Goal: Complete application form: Complete application form

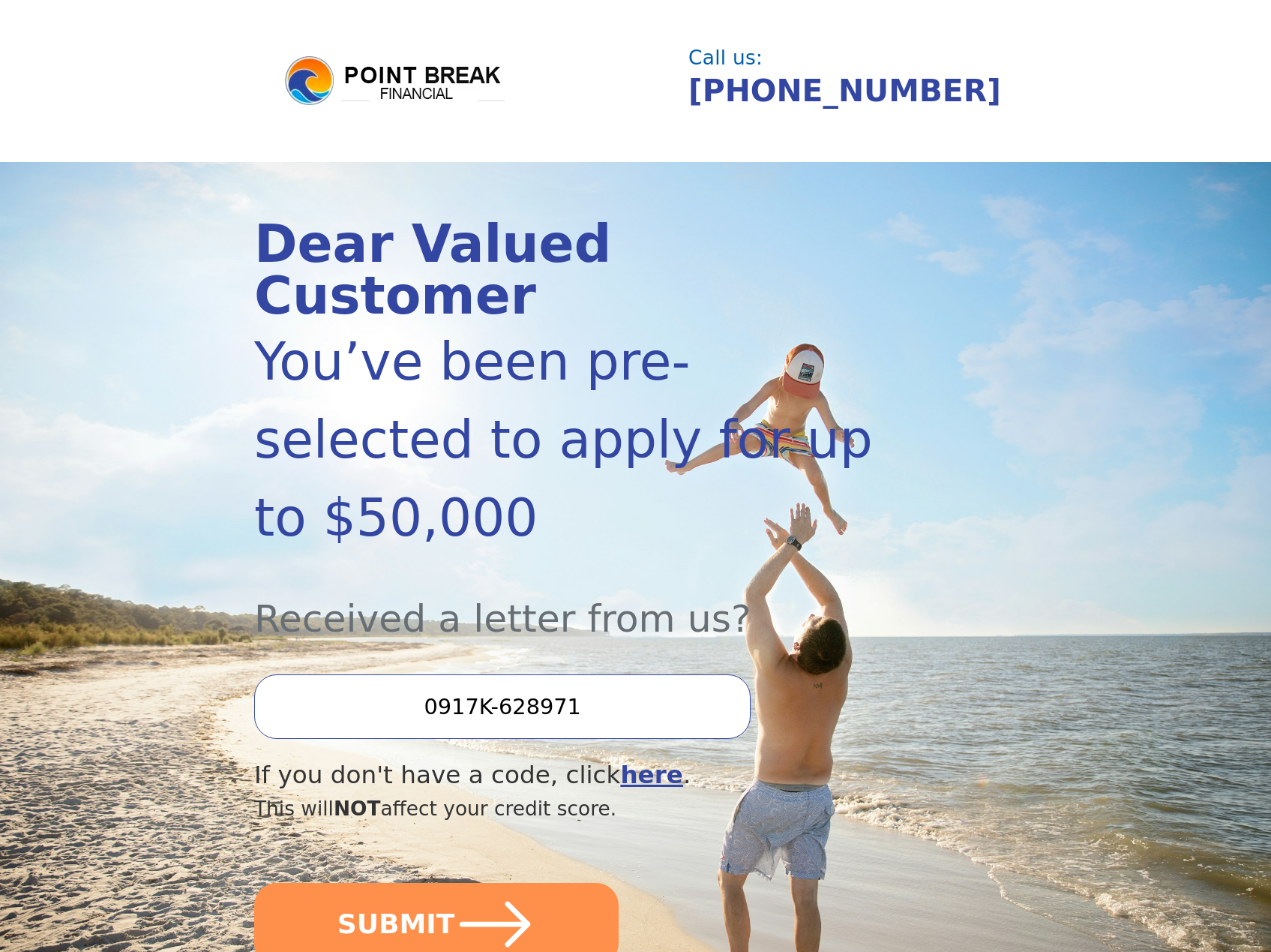
click at [565, 674] on input "0917K-628971" at bounding box center [502, 706] width 497 height 65
click at [594, 674] on input "0917K-628971" at bounding box center [502, 706] width 497 height 65
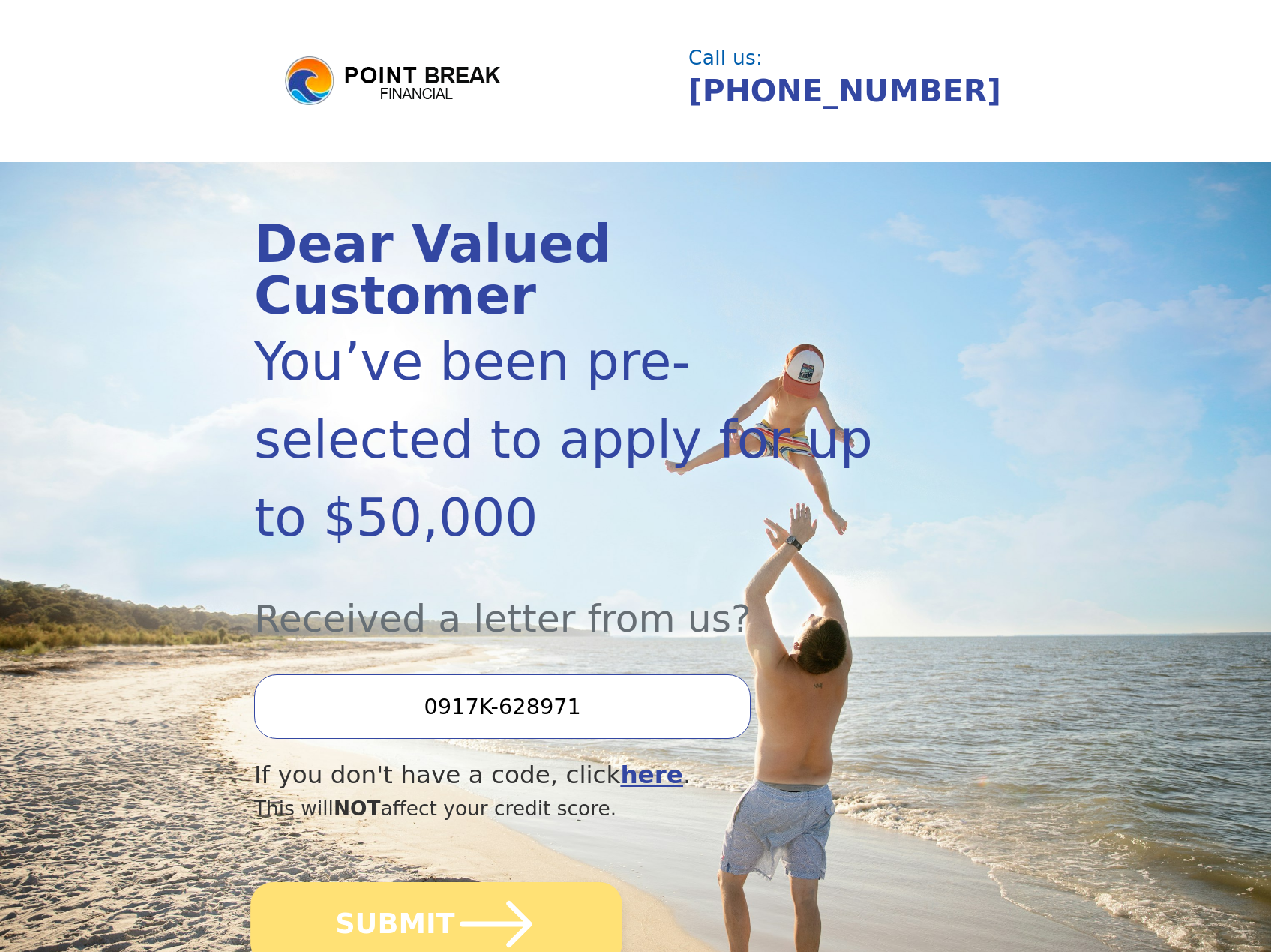
click at [425, 882] on button "SUBMIT" at bounding box center [436, 923] width 372 height 84
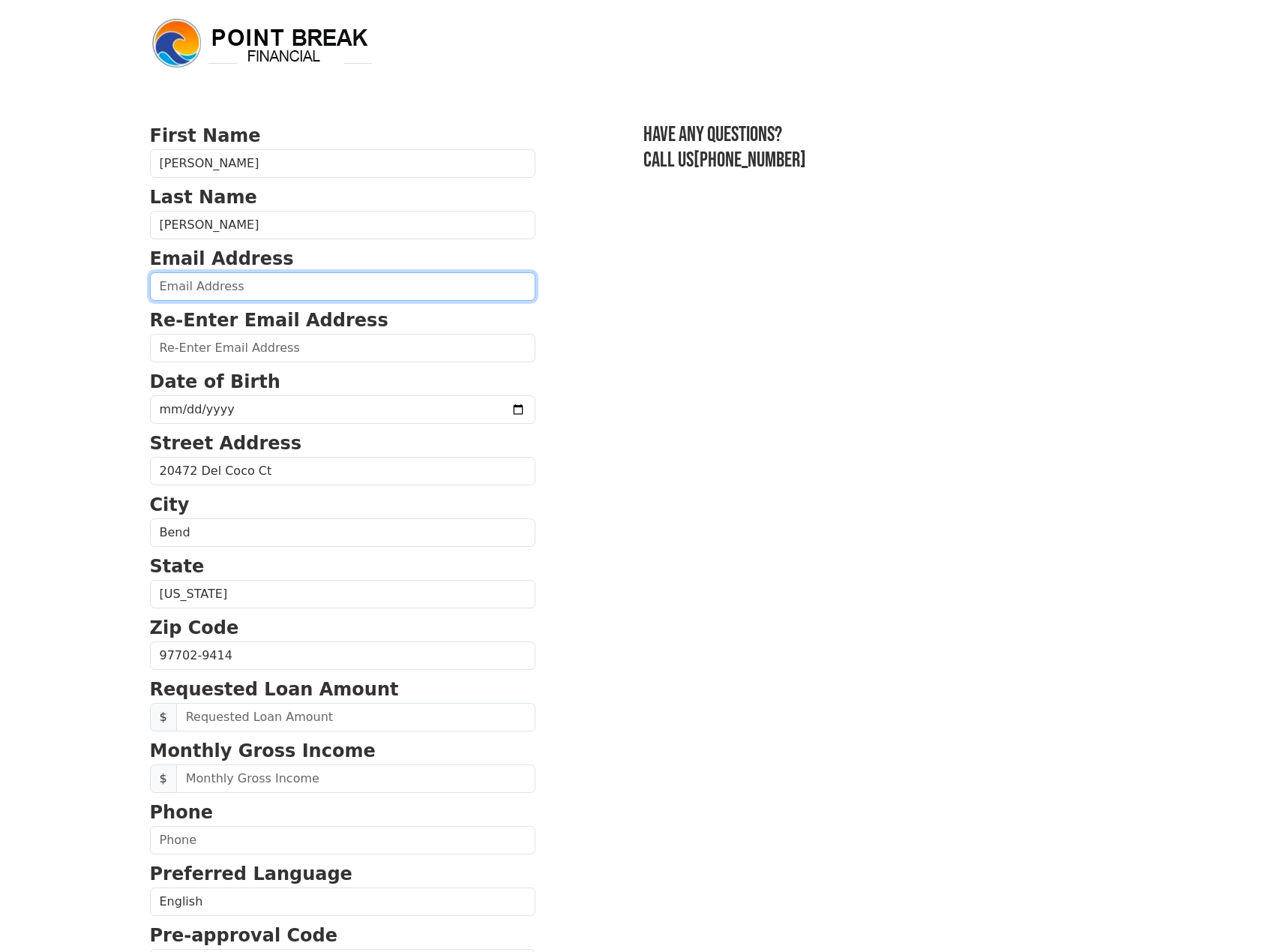
click at [261, 286] on input "email" at bounding box center [342, 286] width 386 height 29
click at [286, 293] on input "rolcuso" at bounding box center [342, 286] width 386 height 29
type input "[EMAIL_ADDRESS][DOMAIN_NAME]"
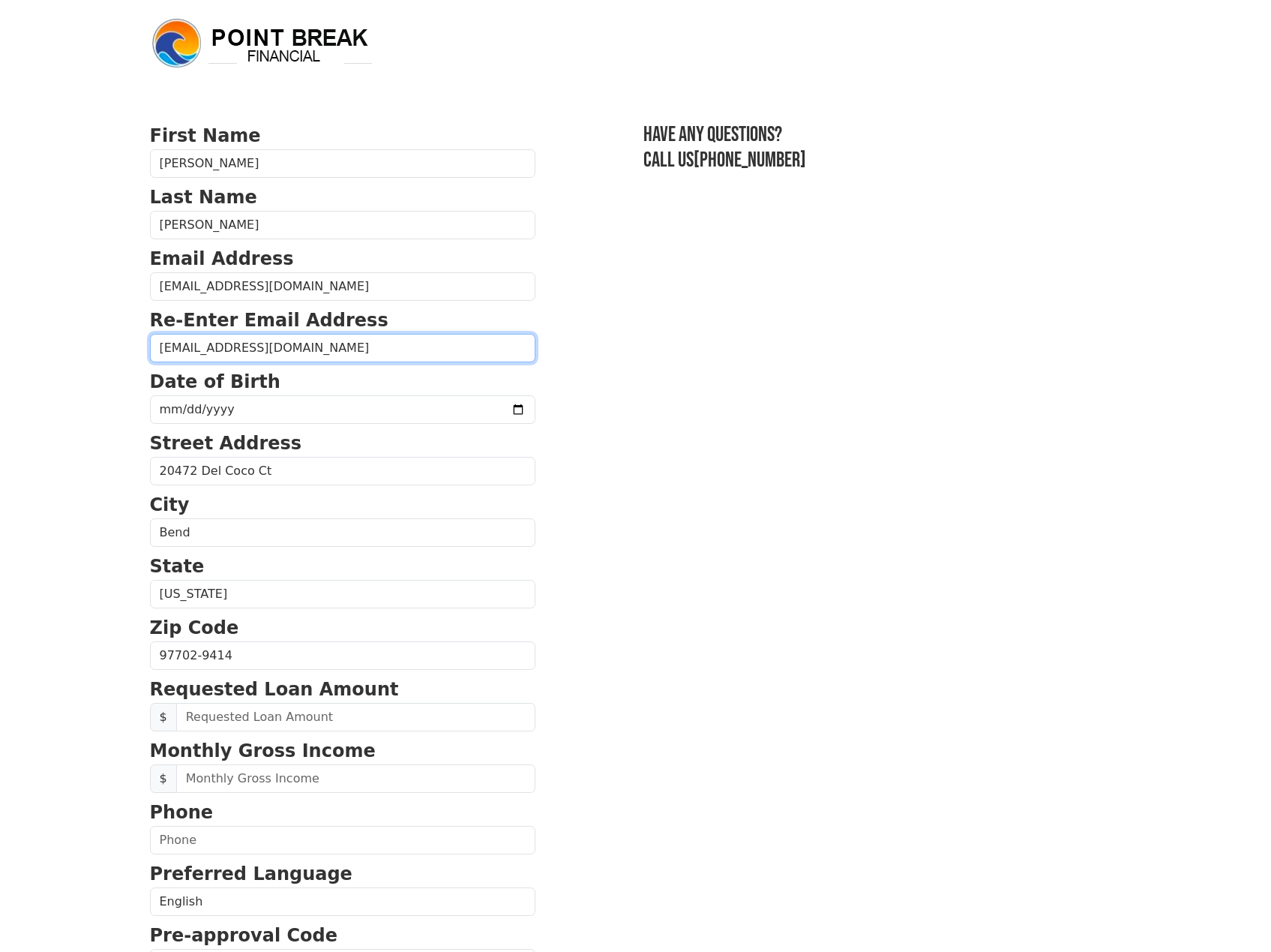
type input "[EMAIL_ADDRESS][DOMAIN_NAME]"
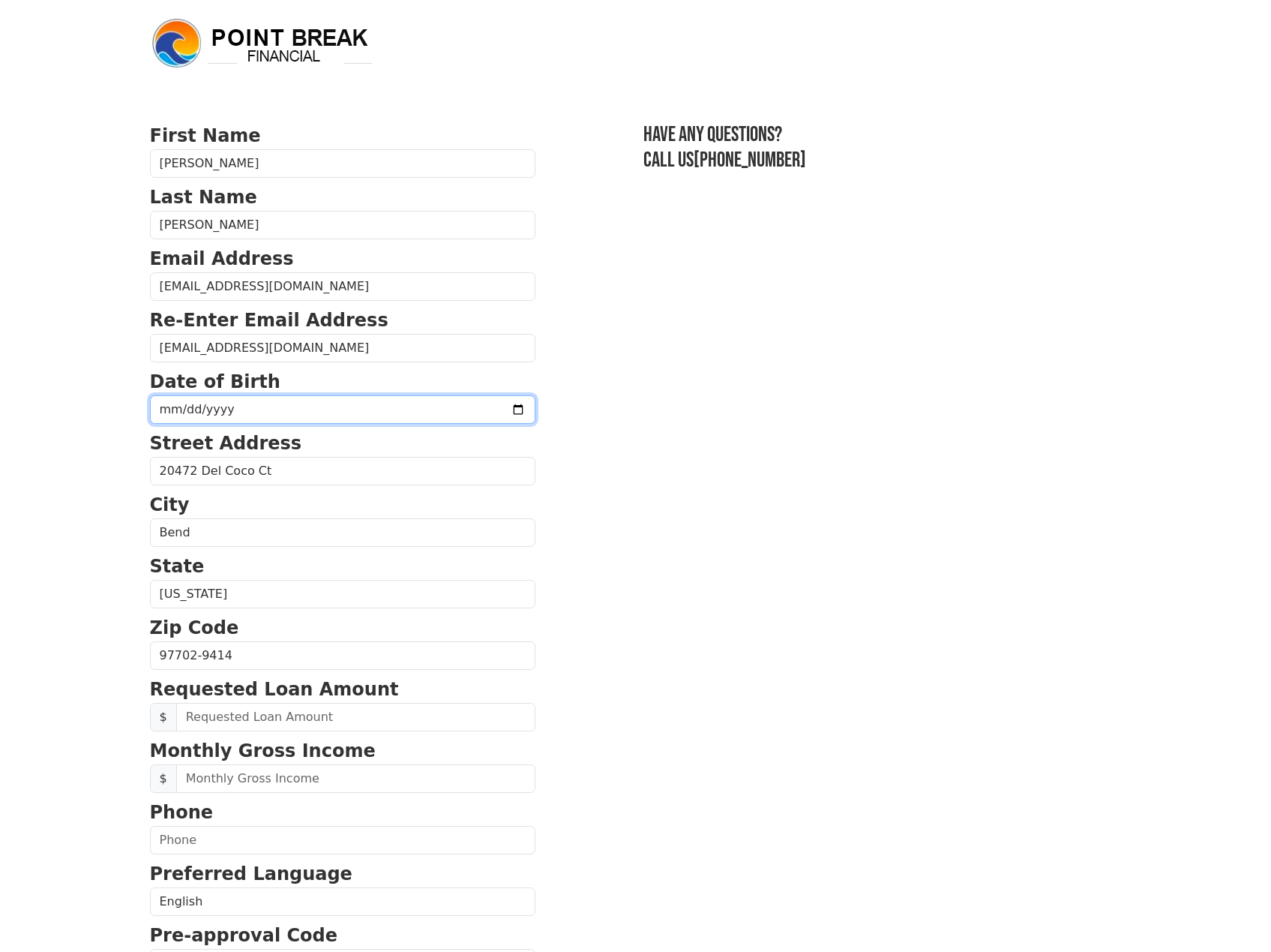
click at [246, 408] on input "[PHONE_NUMBER]" at bounding box center [342, 410] width 386 height 29
type input "[DATE]"
click at [677, 575] on section "First Name [PERSON_NAME] Last Name [PERSON_NAME] Email Address [EMAIL_ADDRESS][…" at bounding box center [635, 657] width 972 height 1070
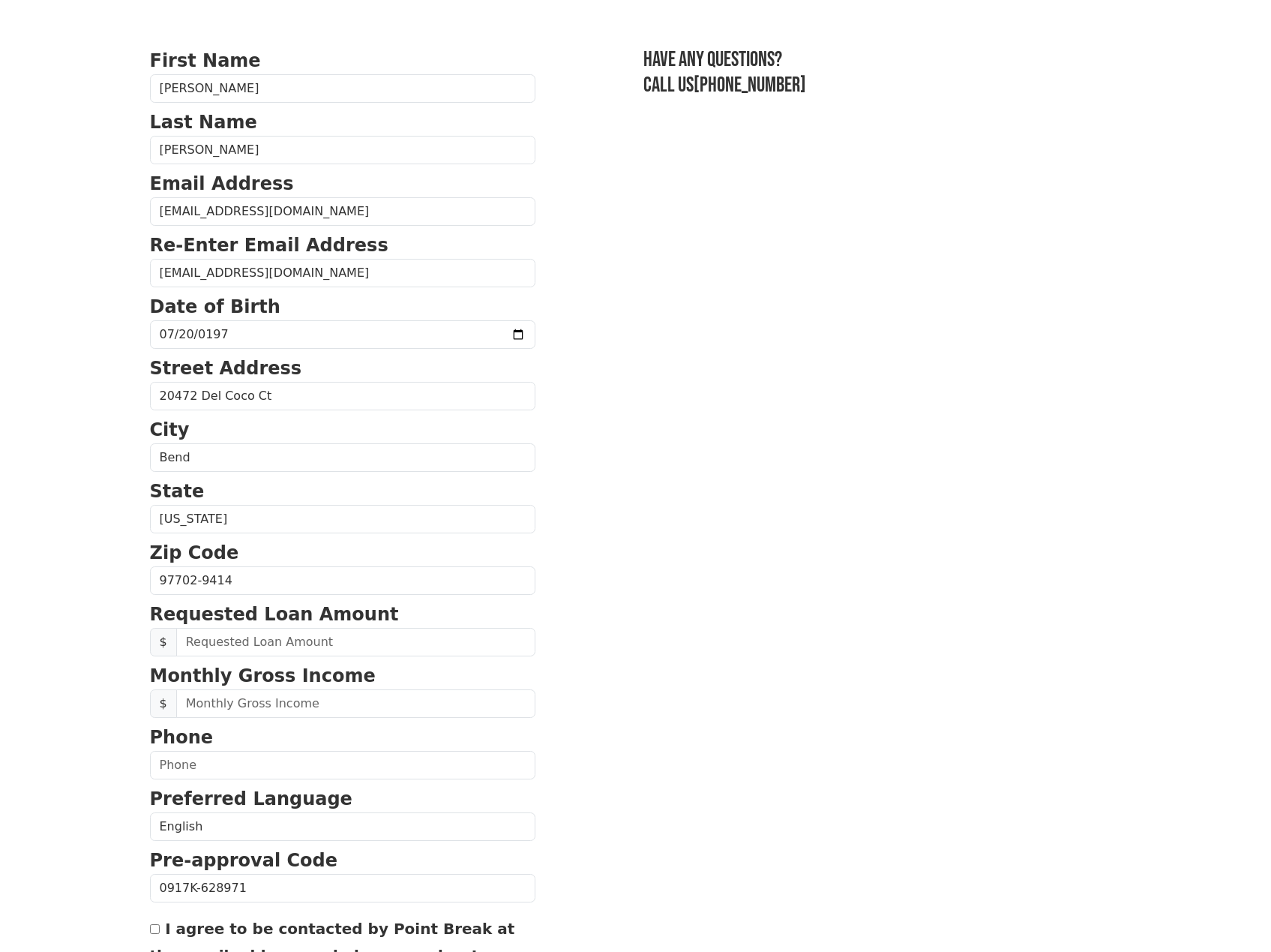
scroll to position [150, 0]
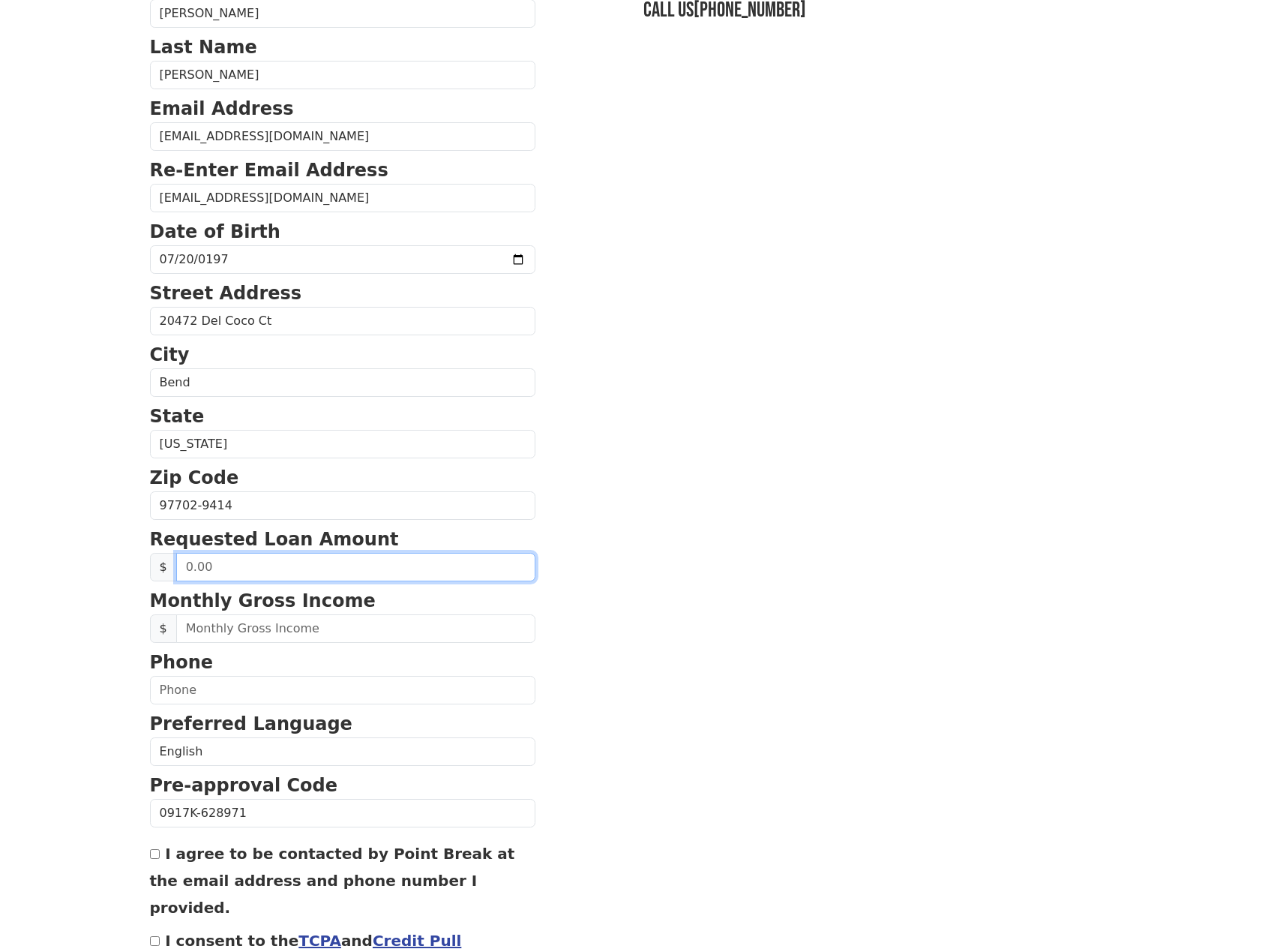
click at [270, 563] on input "text" at bounding box center [355, 567] width 359 height 29
type input "20,000.00"
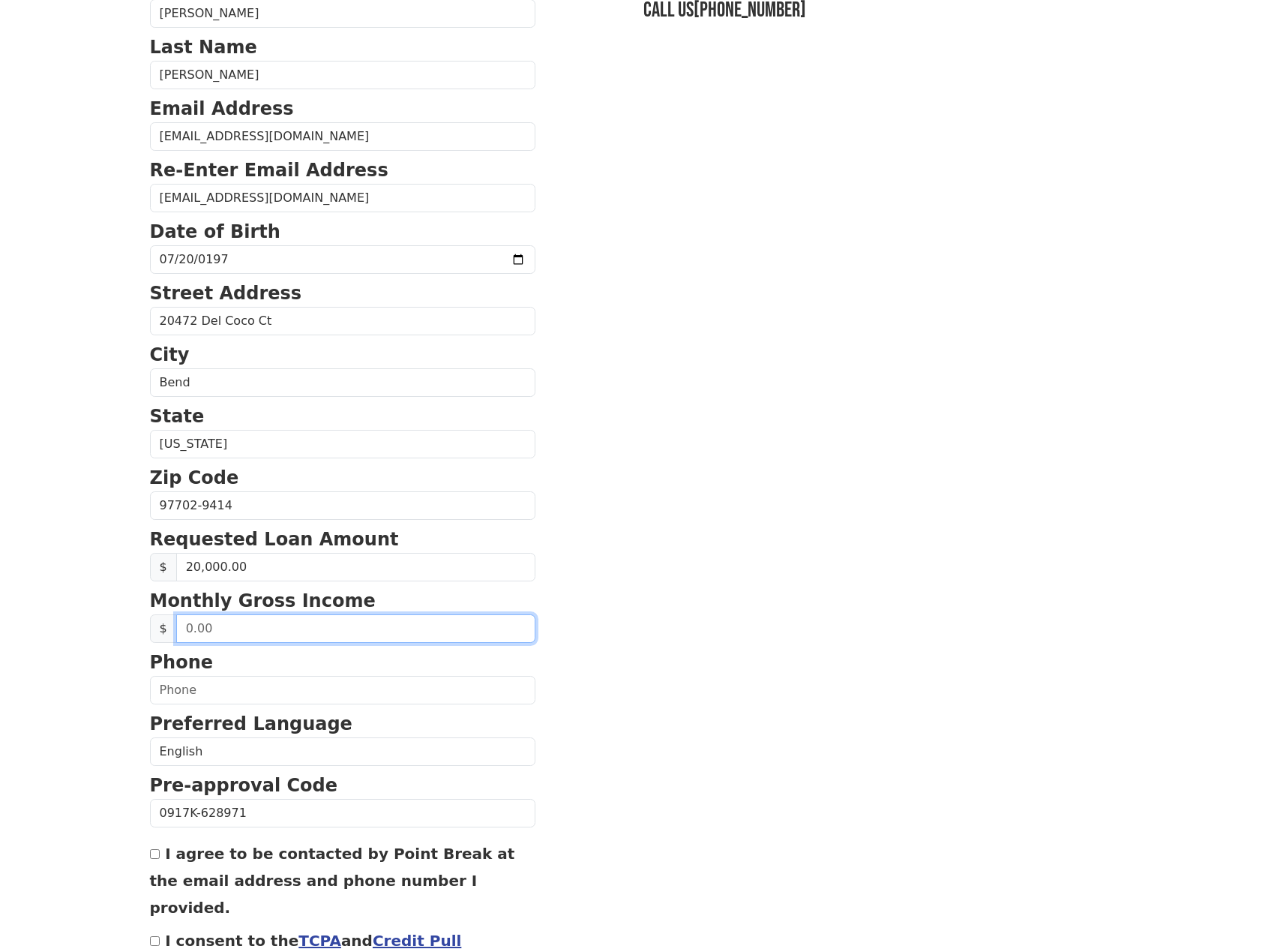
click at [302, 630] on input "text" at bounding box center [355, 629] width 359 height 29
type input "1.00"
type input "9,500.00"
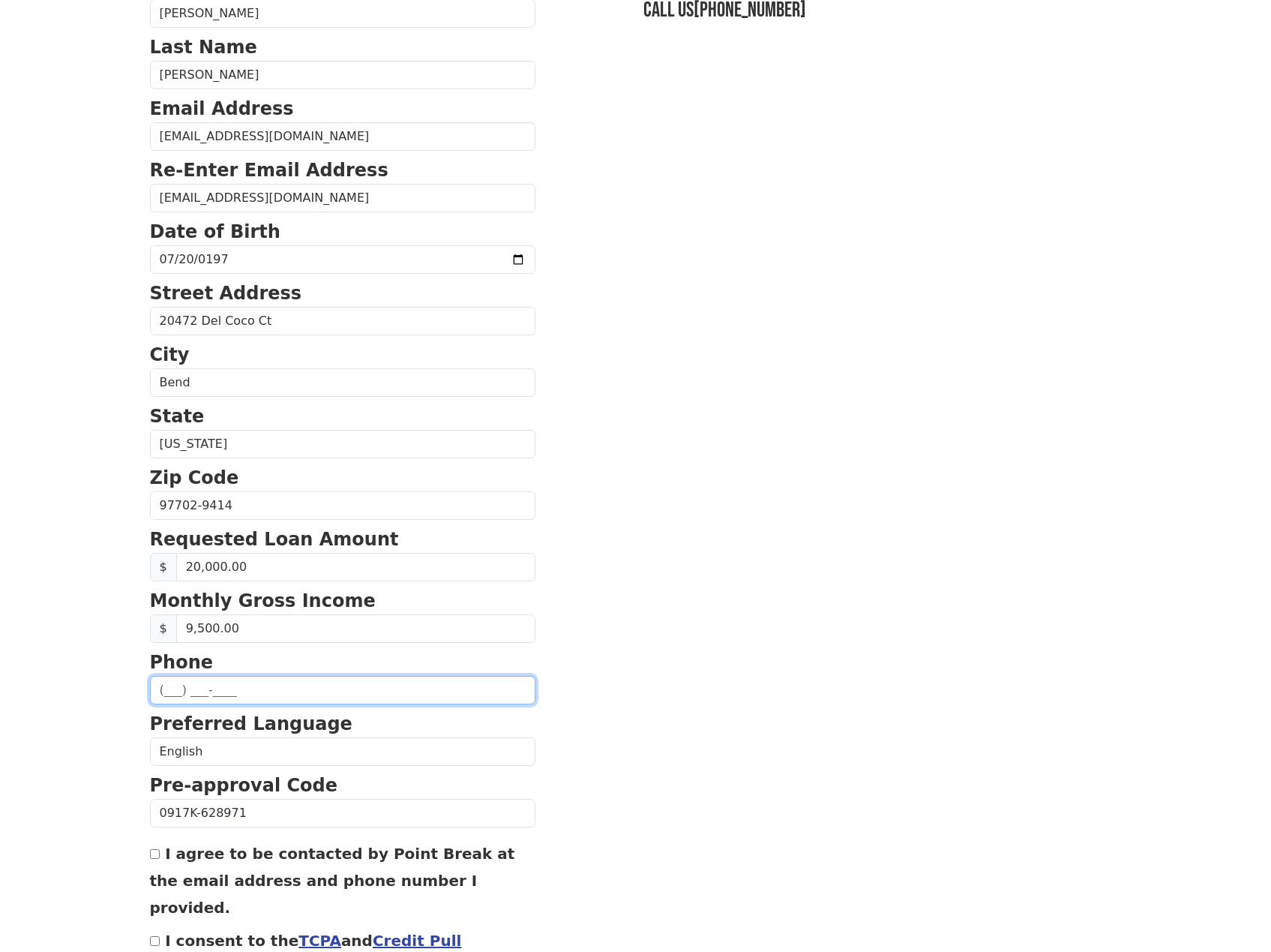
click at [274, 690] on input "text" at bounding box center [342, 690] width 386 height 29
type input "[PHONE_NUMBER]"
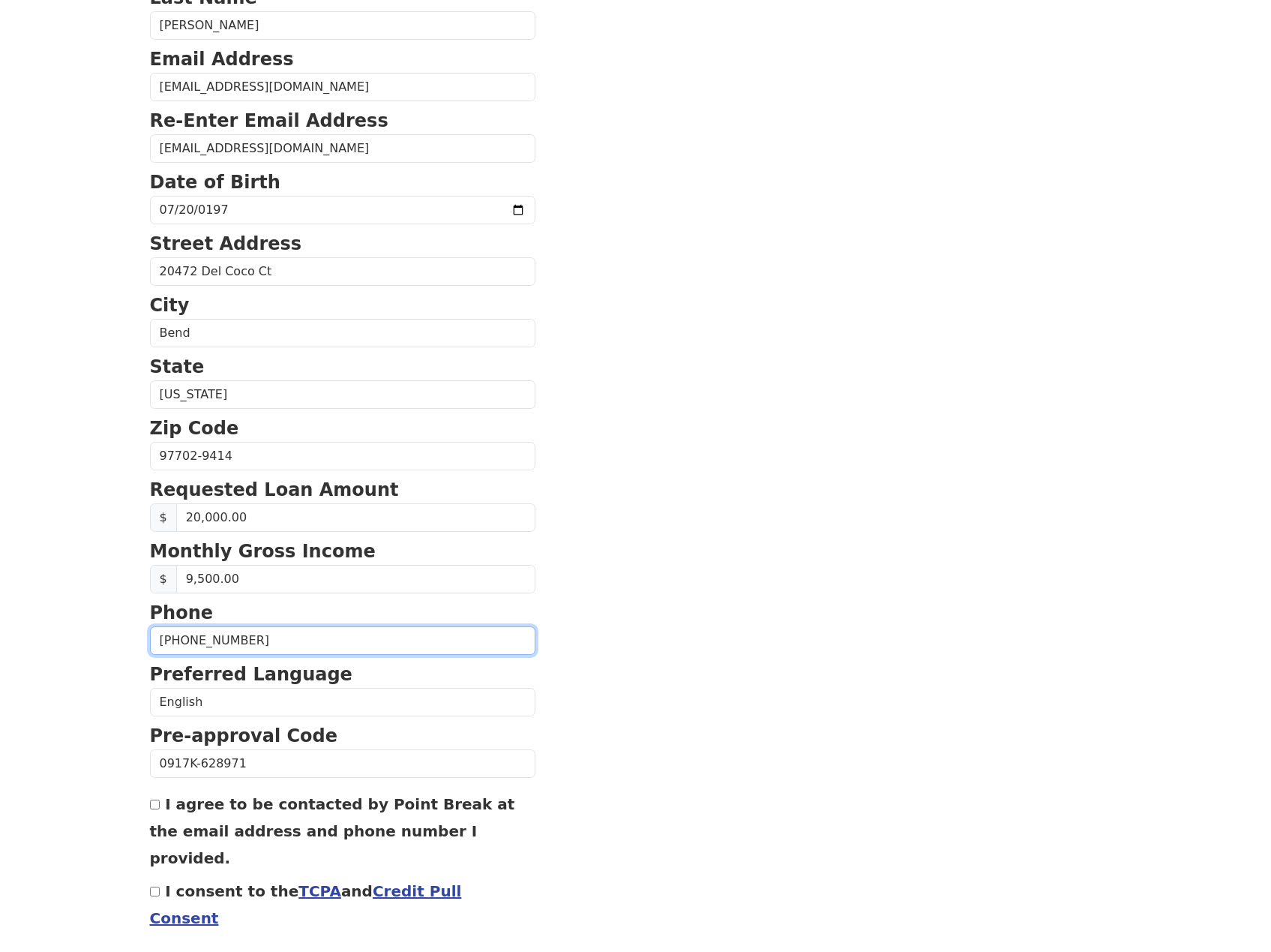
scroll to position [242, 0]
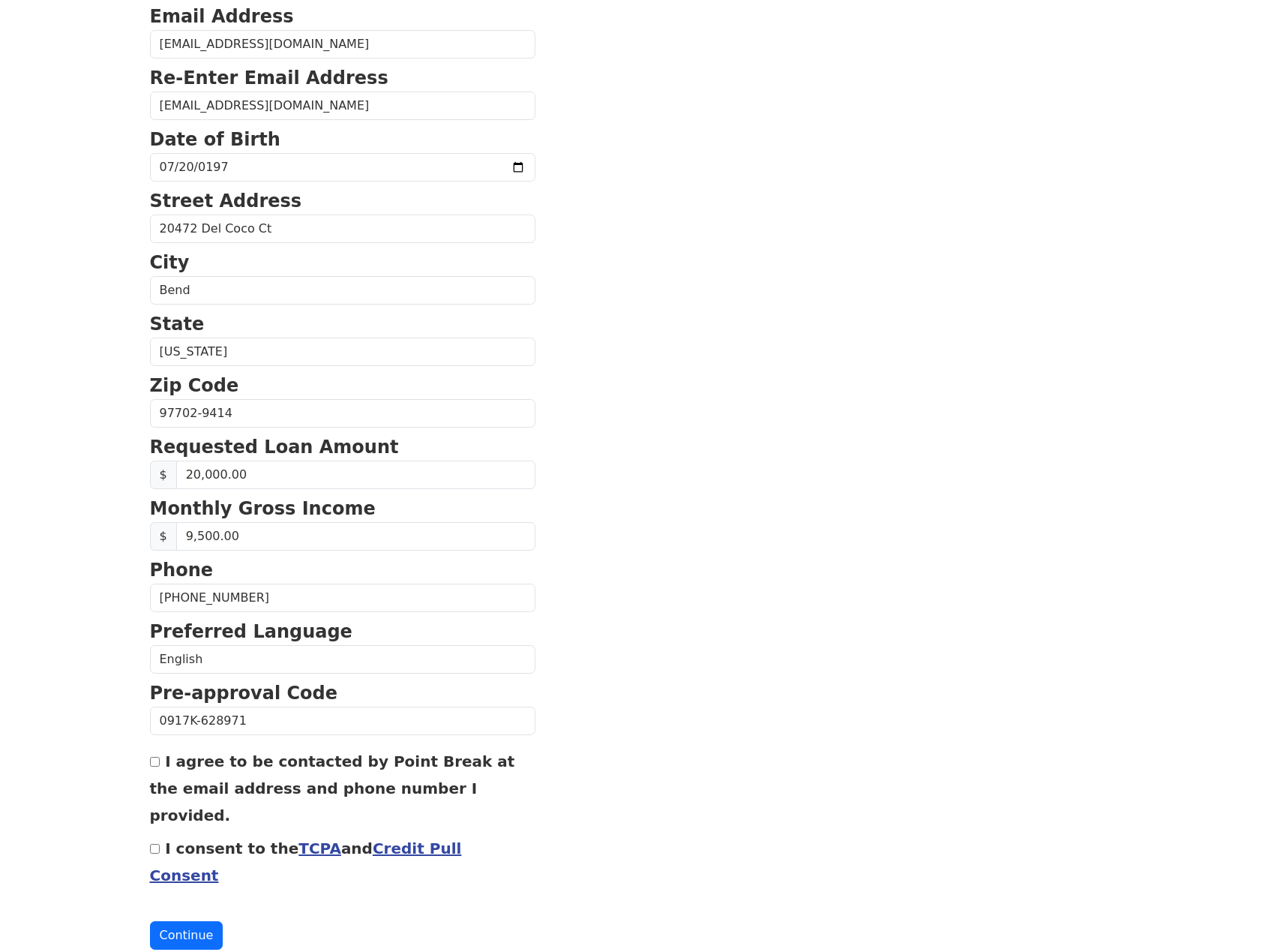
click at [154, 760] on input "I agree to be contacted by Point Break at the email address and phone number I …" at bounding box center [154, 762] width 10 height 10
checkbox input "true"
click at [154, 844] on input "I consent to the TCPA and Credit Pull Consent" at bounding box center [154, 849] width 10 height 10
checkbox input "true"
click at [170, 921] on button "Continue" at bounding box center [186, 935] width 74 height 29
